Goal: Task Accomplishment & Management: Use online tool/utility

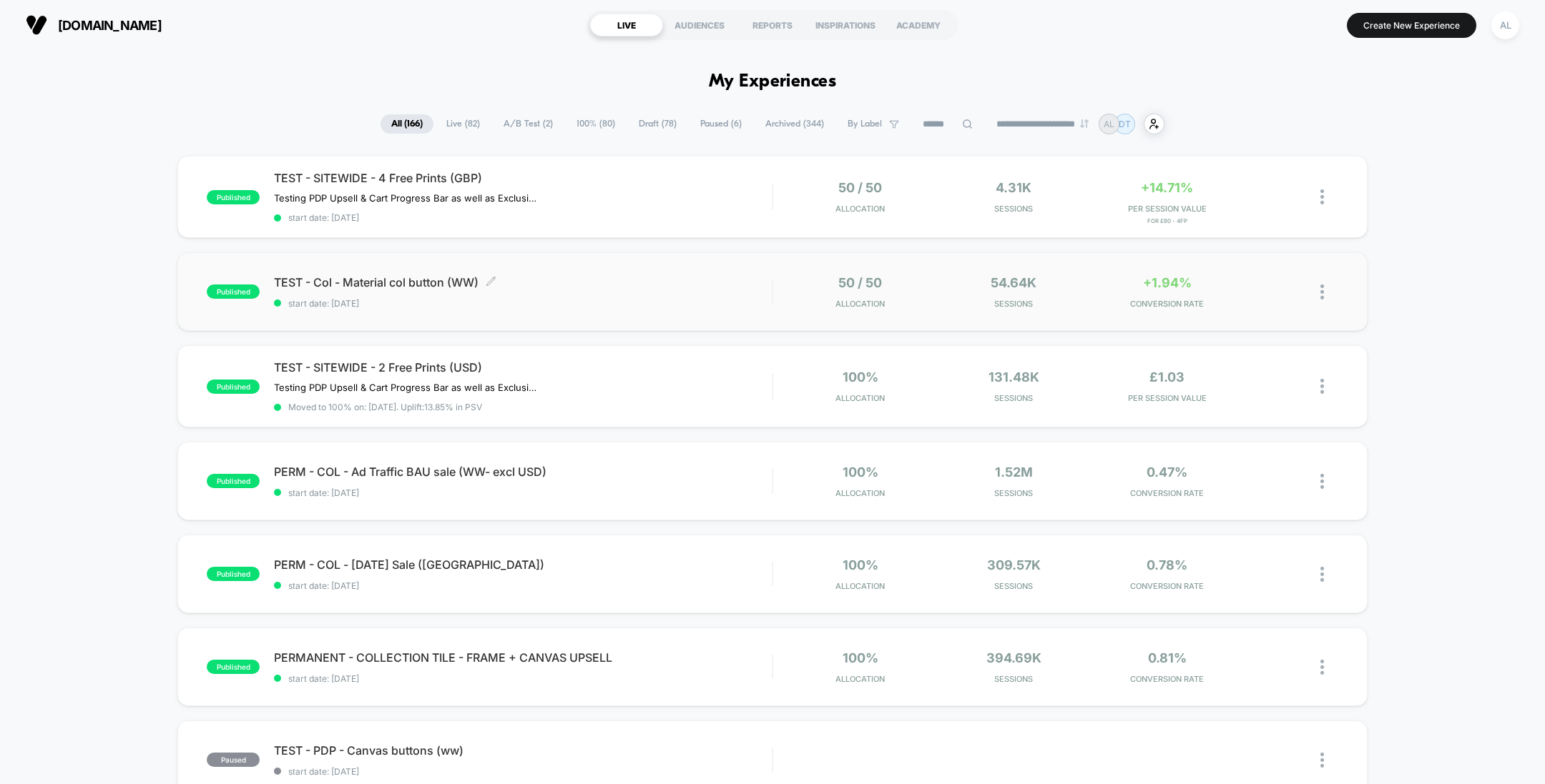
click at [644, 286] on span "TEST - Col - Material col button (WW) Click to edit experience details" at bounding box center [523, 282] width 498 height 15
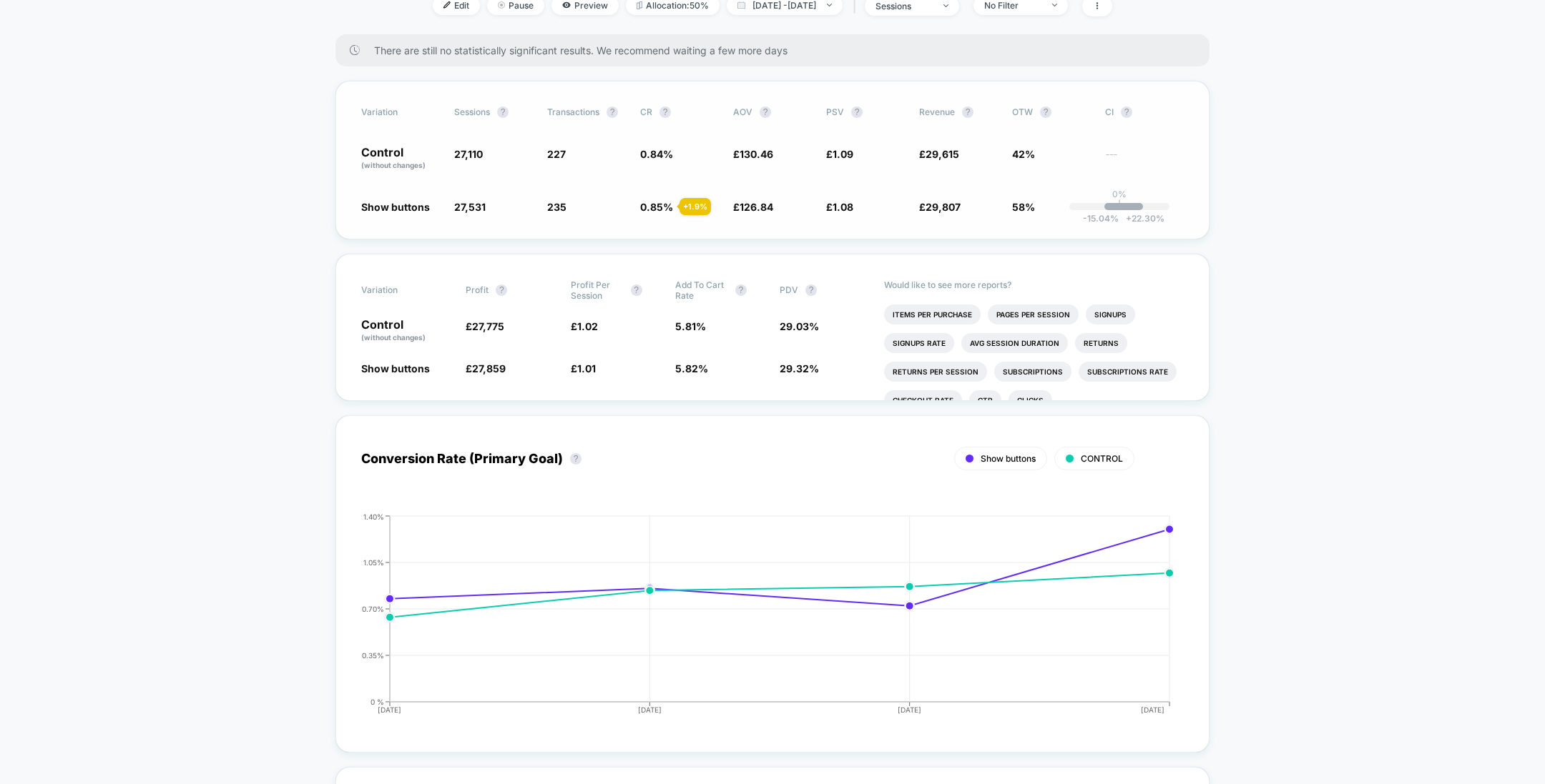
scroll to position [143, 0]
